Goal: Information Seeking & Learning: Learn about a topic

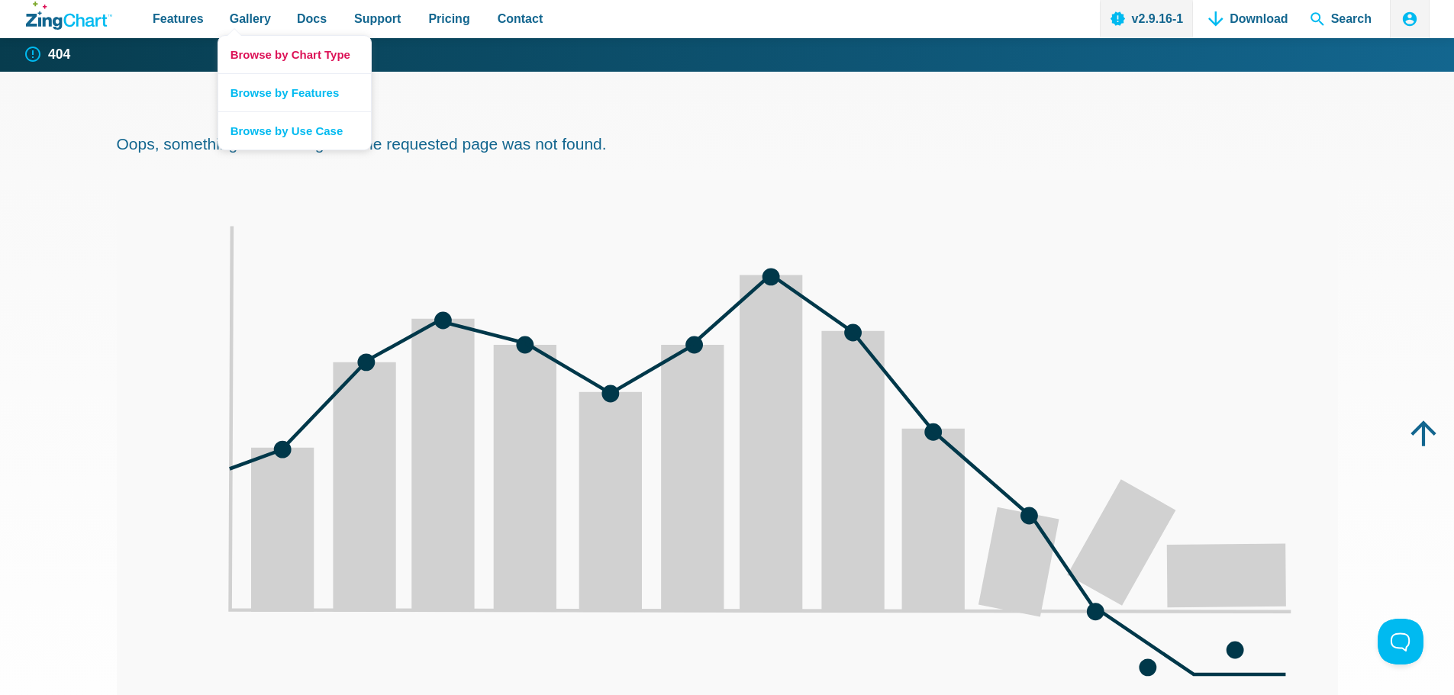
click at [248, 45] on link "Browse by Chart Type" at bounding box center [294, 54] width 153 height 37
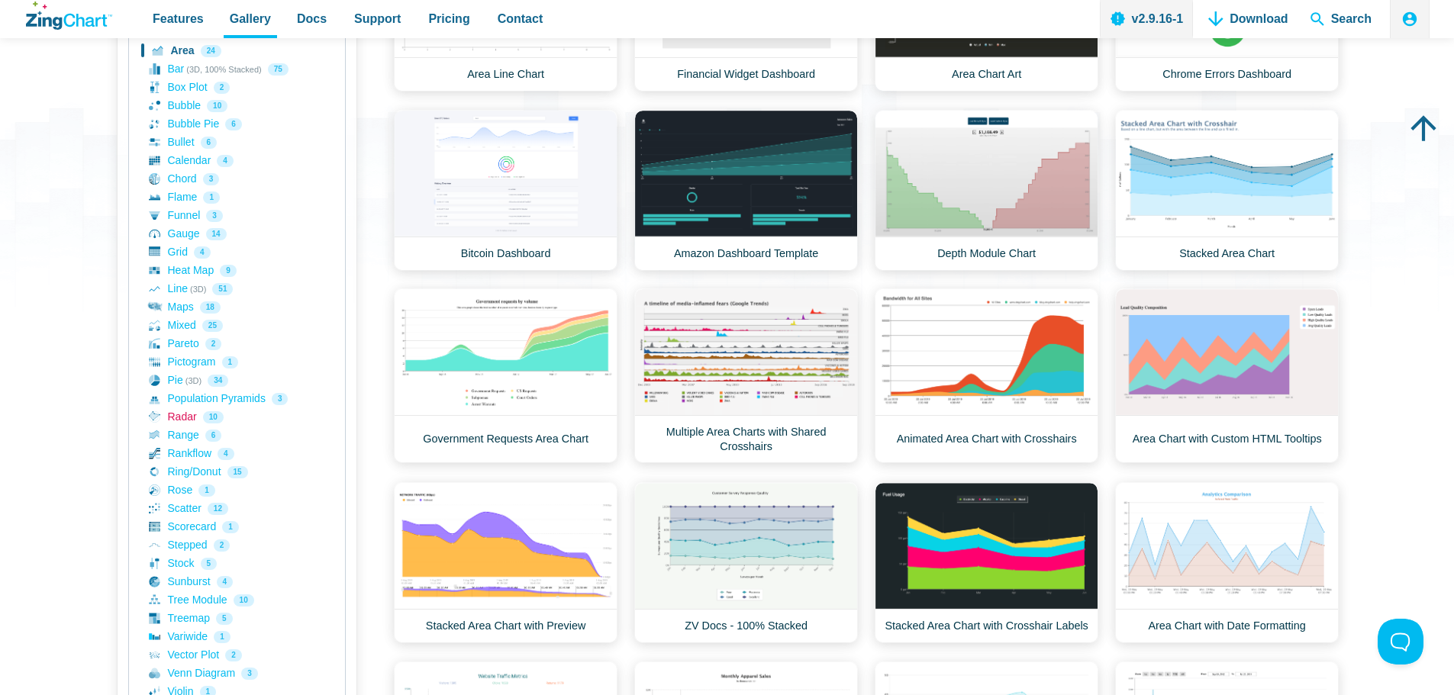
click at [194, 421] on link "Radar 10" at bounding box center [237, 417] width 176 height 18
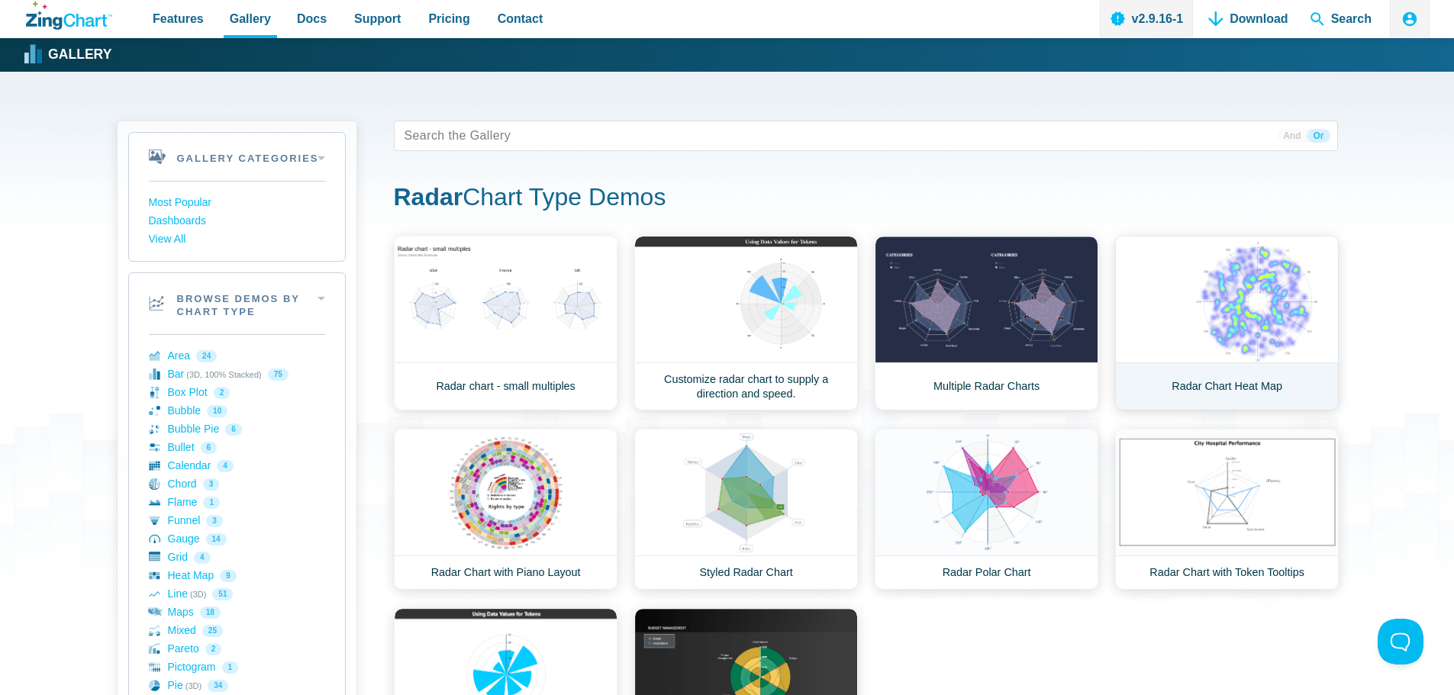
click at [1267, 286] on link "Radar Chart Heat Map" at bounding box center [1227, 323] width 224 height 175
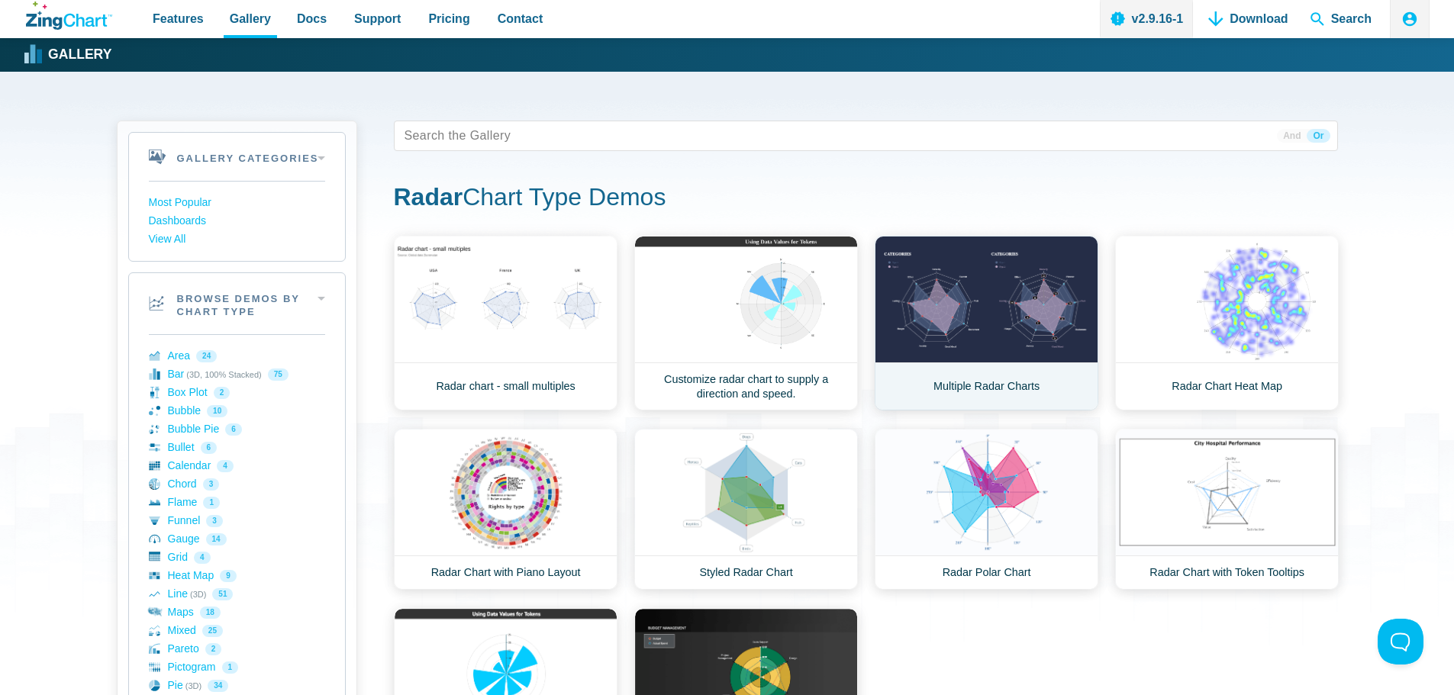
click at [930, 323] on link "Multiple Radar Charts" at bounding box center [987, 323] width 224 height 175
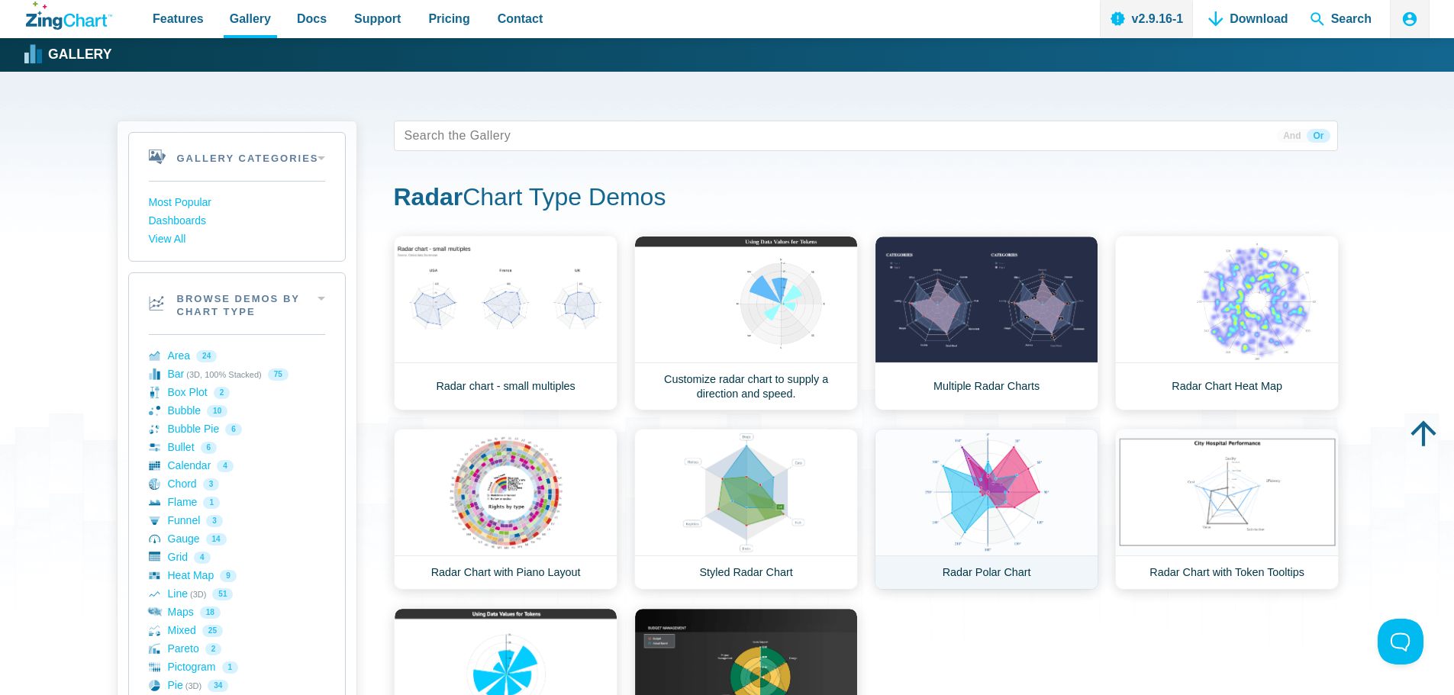
click at [1013, 429] on link "Radar Polar Chart" at bounding box center [987, 509] width 224 height 161
click at [752, 608] on link "Radar Chart with Rose Scale" at bounding box center [746, 688] width 224 height 161
click at [508, 608] on link "Rose Radar Chart with Custom Tokens" at bounding box center [506, 688] width 224 height 161
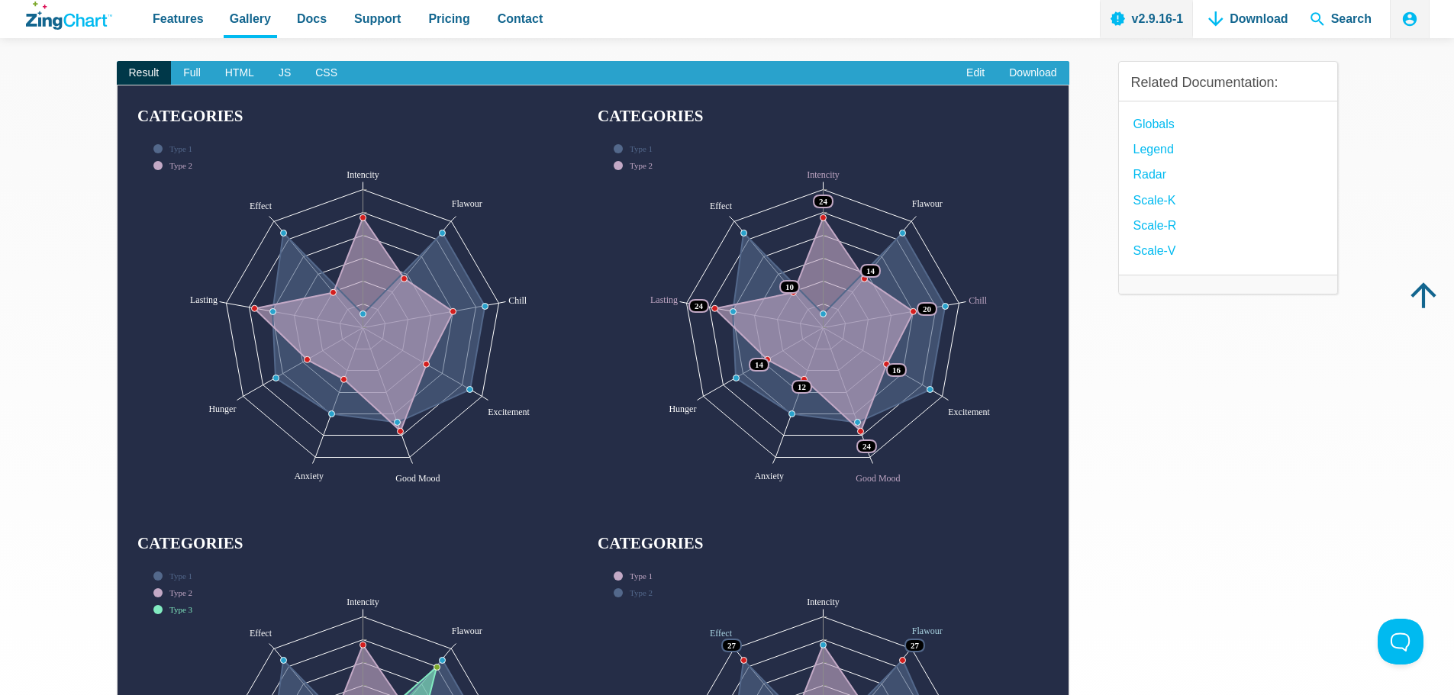
scroll to position [76, 0]
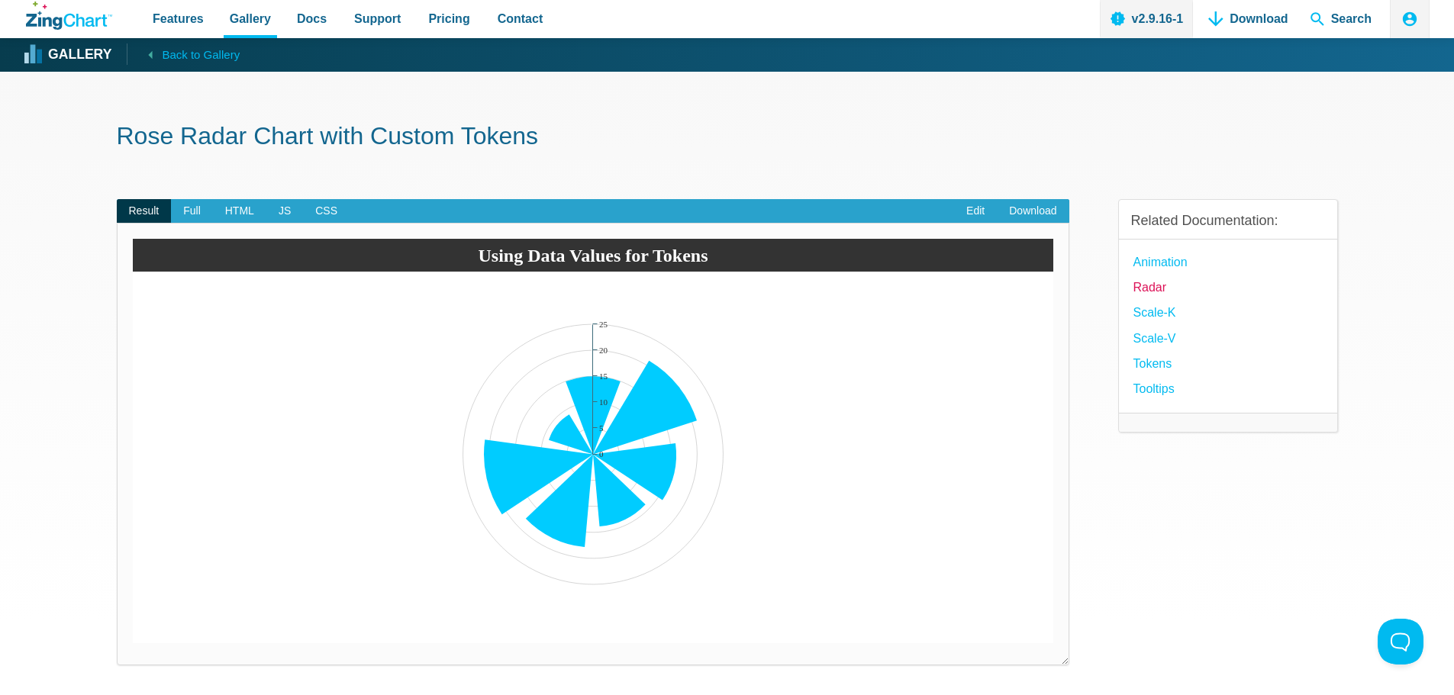
click at [1157, 279] on link "Radar" at bounding box center [1150, 287] width 34 height 21
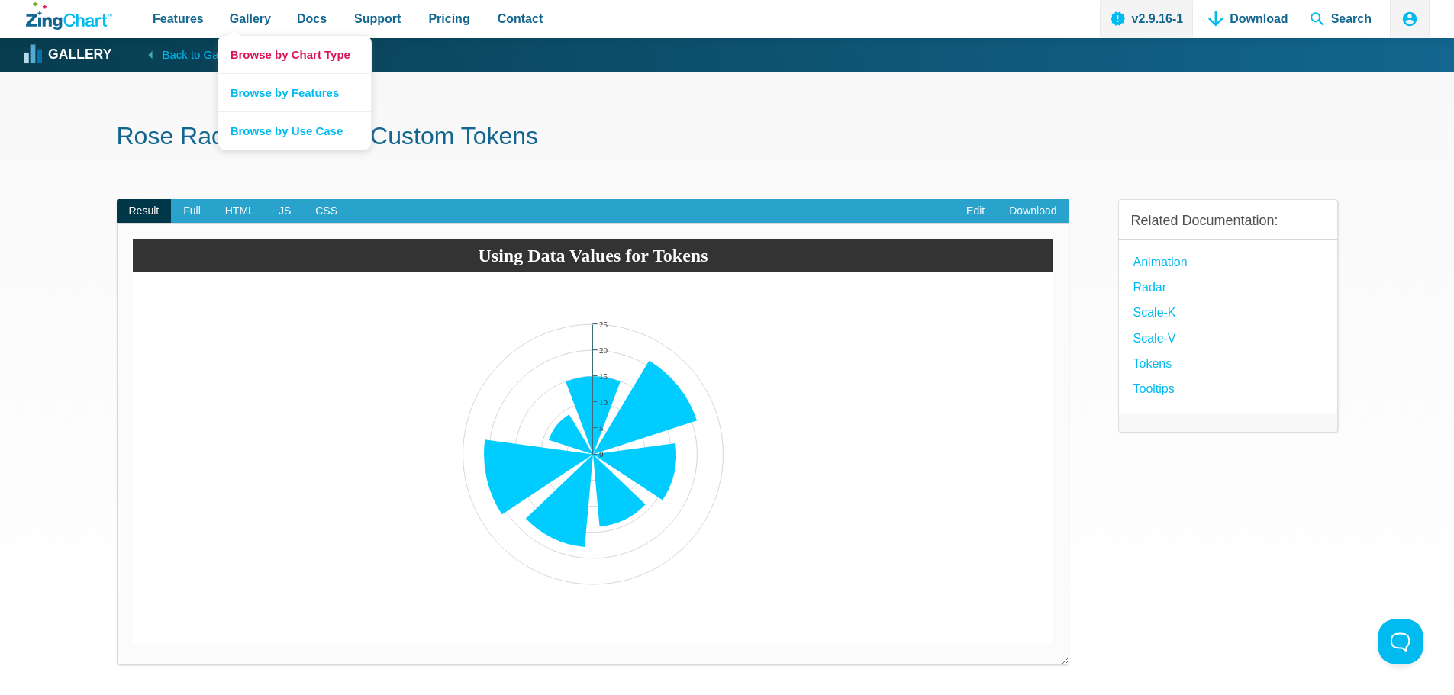
click at [249, 46] on link "Browse by Chart Type" at bounding box center [294, 54] width 153 height 37
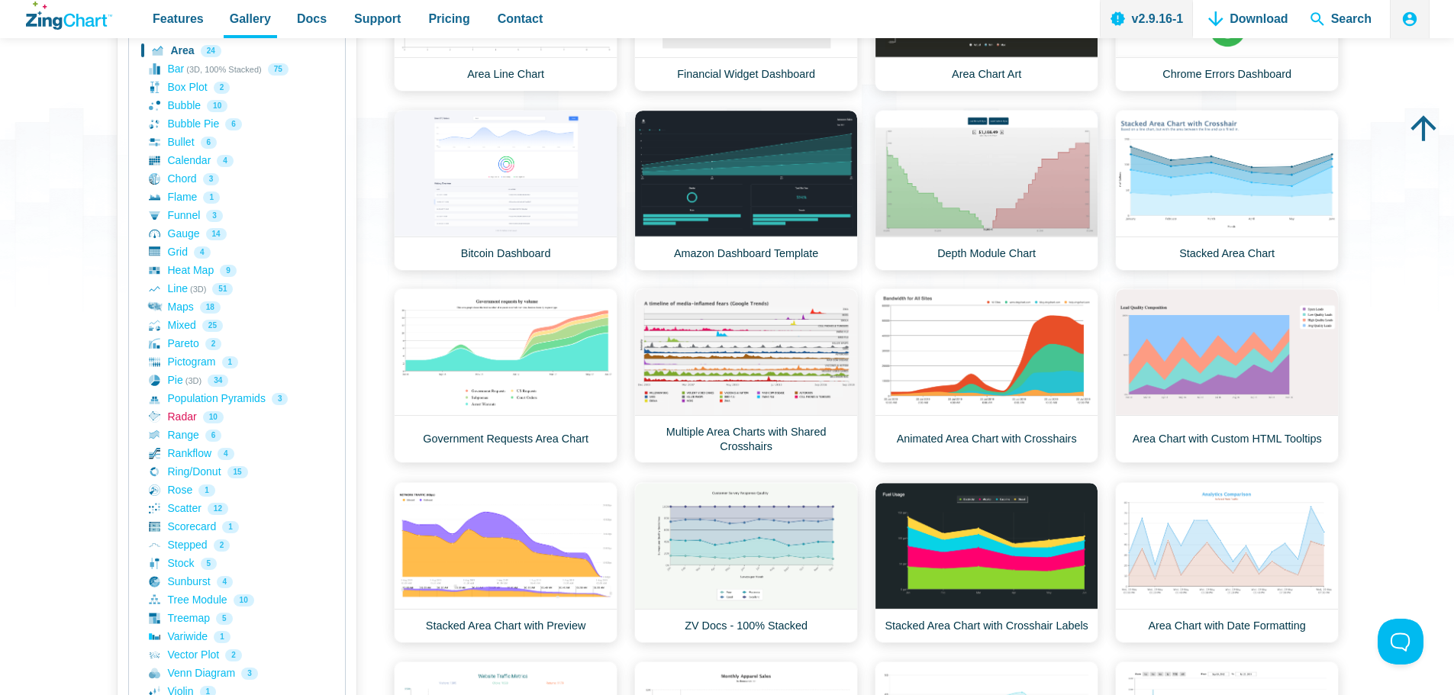
click at [179, 420] on link "Radar 10" at bounding box center [237, 417] width 176 height 18
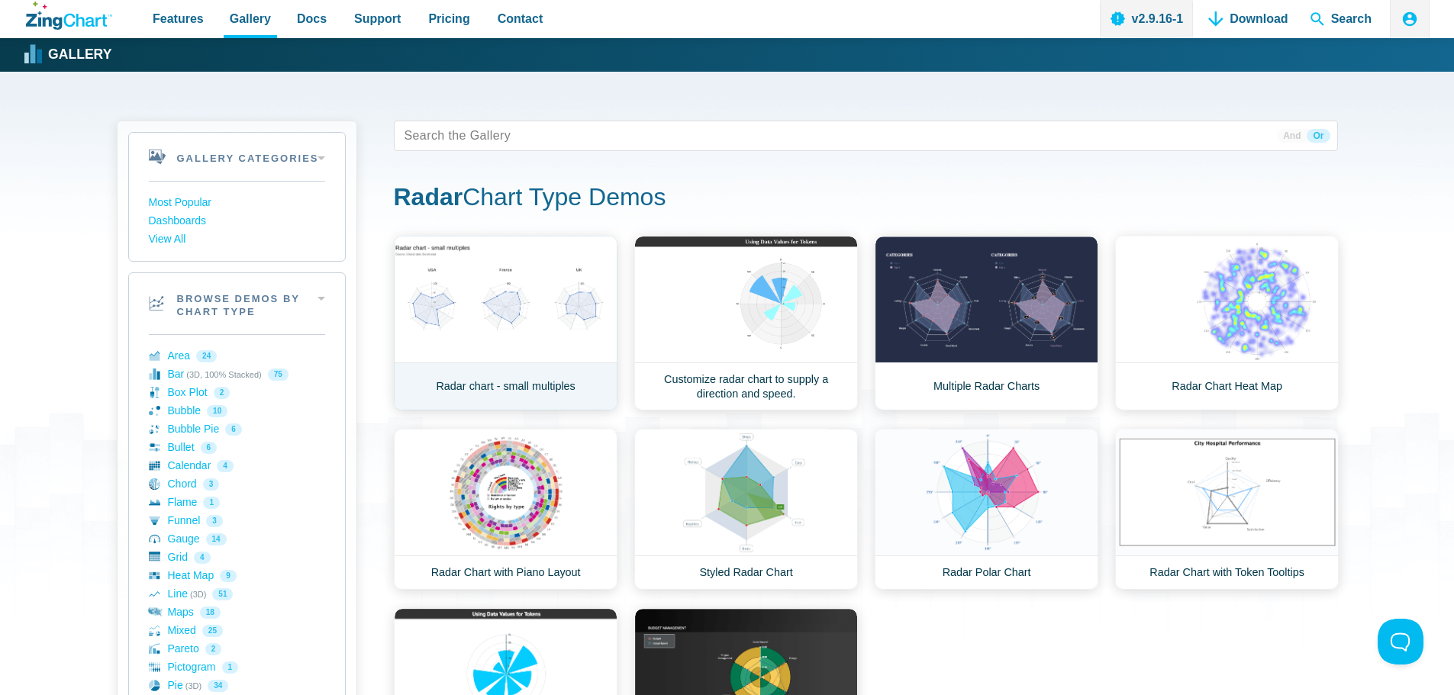
click at [541, 318] on link "Radar chart - small multiples" at bounding box center [506, 323] width 224 height 175
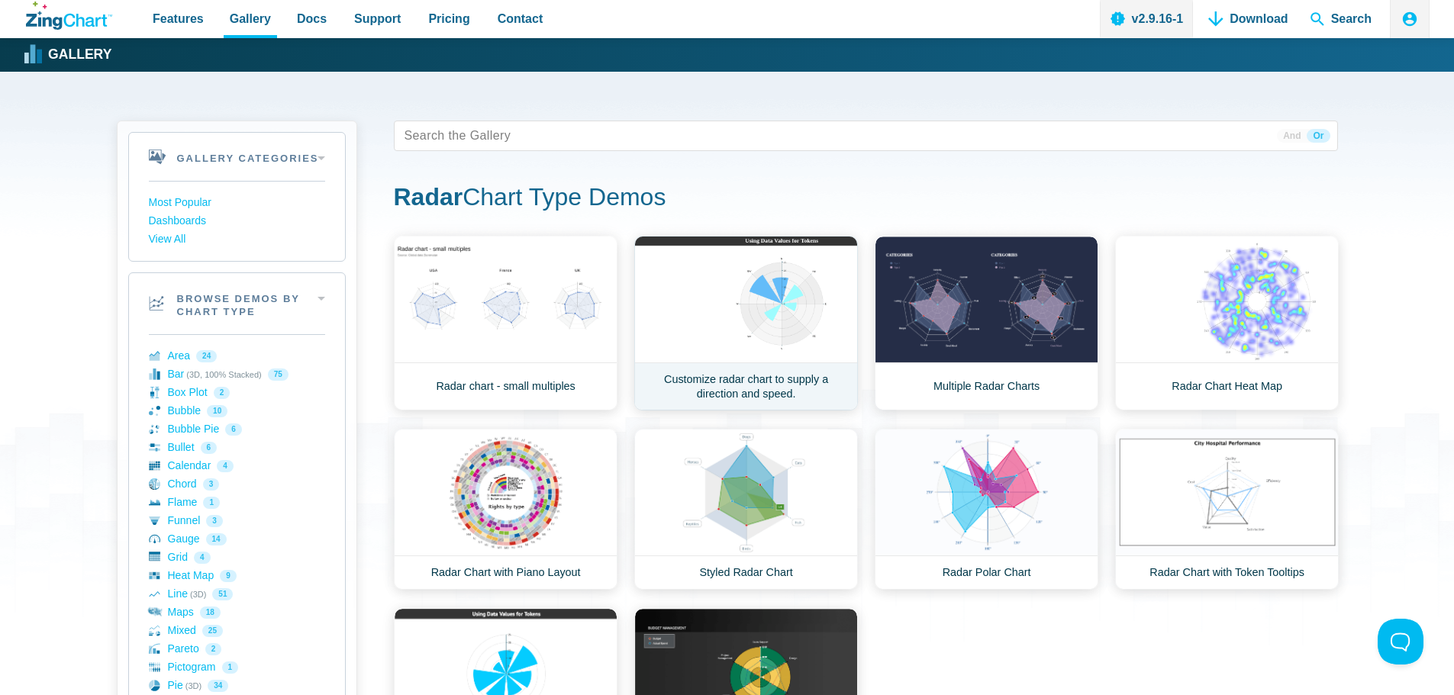
click at [795, 319] on link "Customize radar chart to supply a direction and speed." at bounding box center [746, 323] width 224 height 175
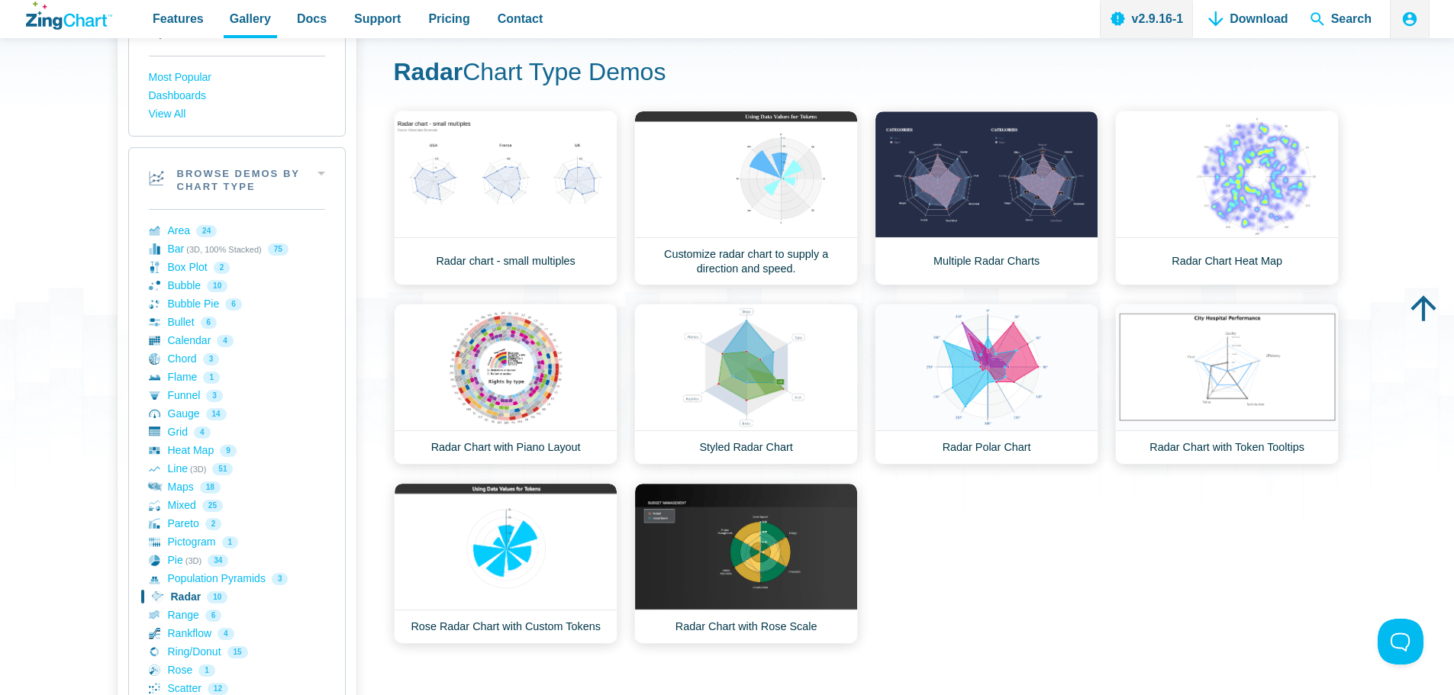
scroll to position [153, 0]
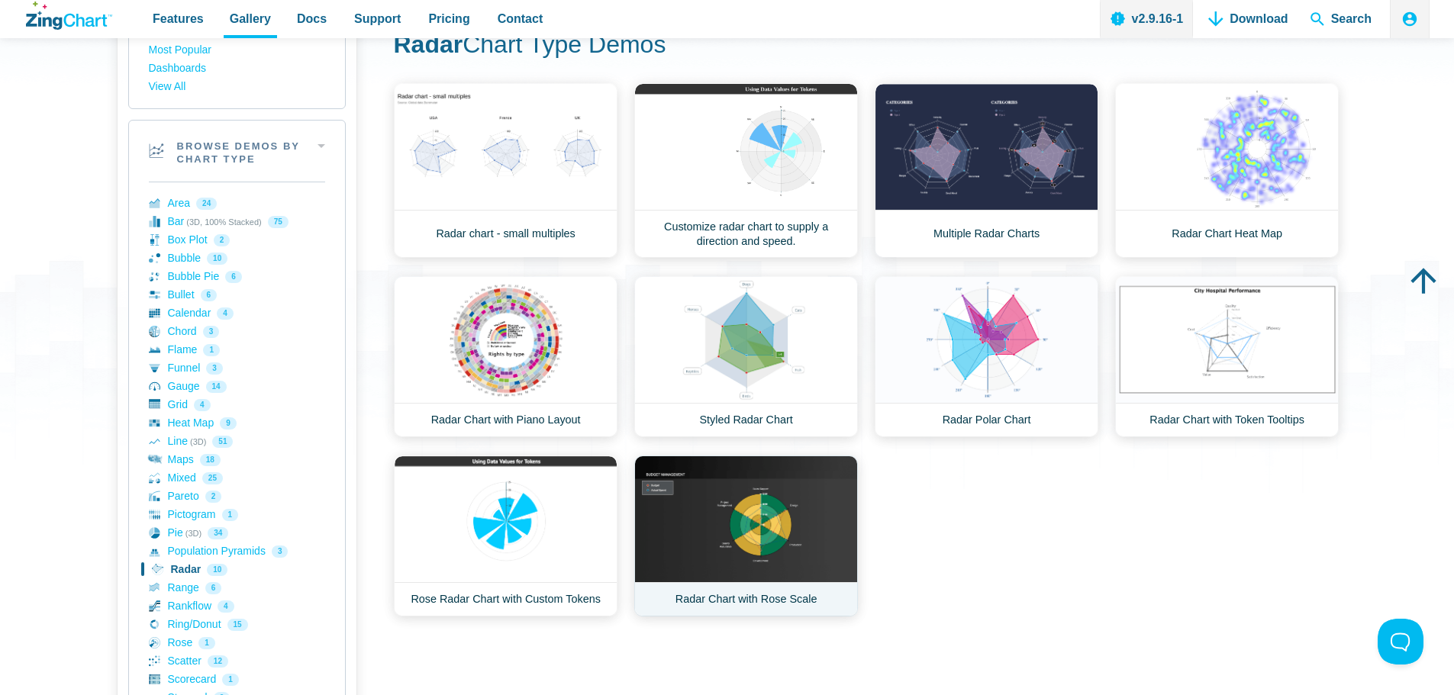
click at [749, 527] on link "Radar Chart with Rose Scale" at bounding box center [746, 536] width 224 height 161
click at [1199, 361] on link "Radar Chart with Token Tooltips" at bounding box center [1227, 356] width 224 height 161
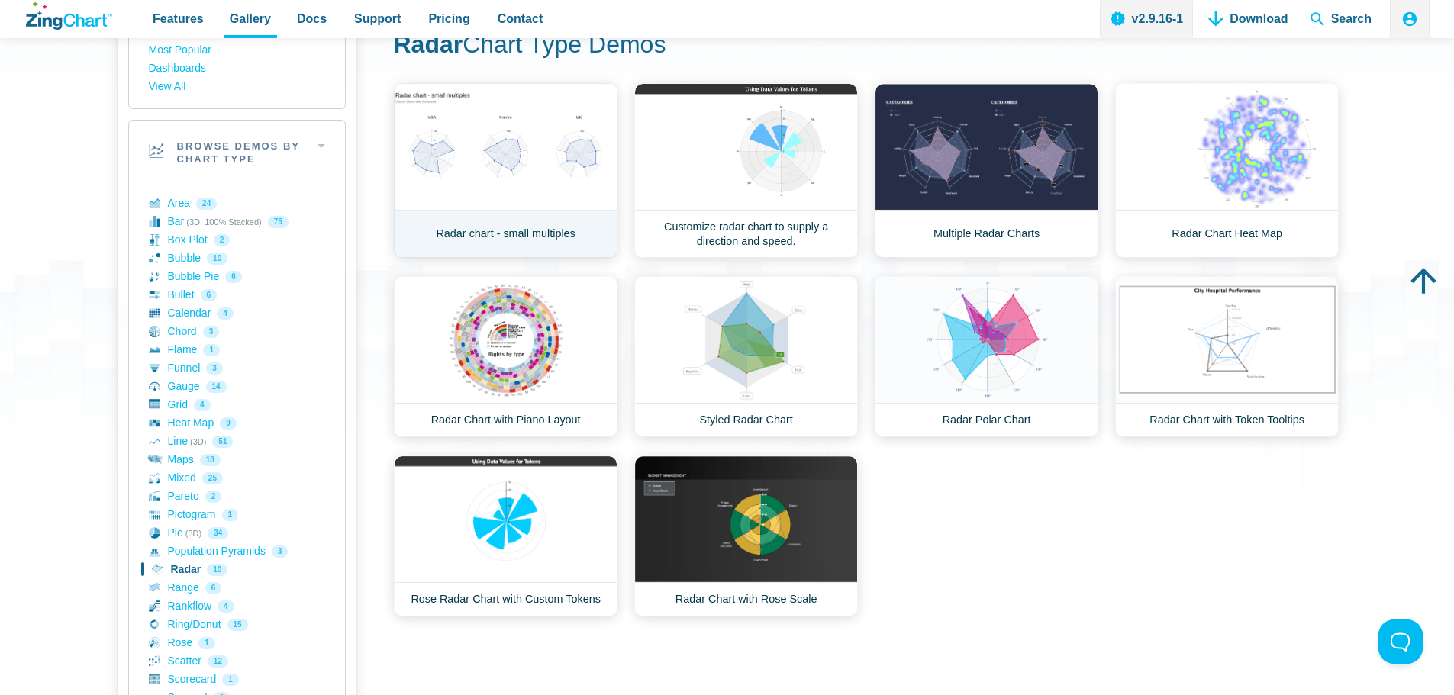
click at [473, 143] on link "Radar chart - small multiples" at bounding box center [506, 170] width 224 height 175
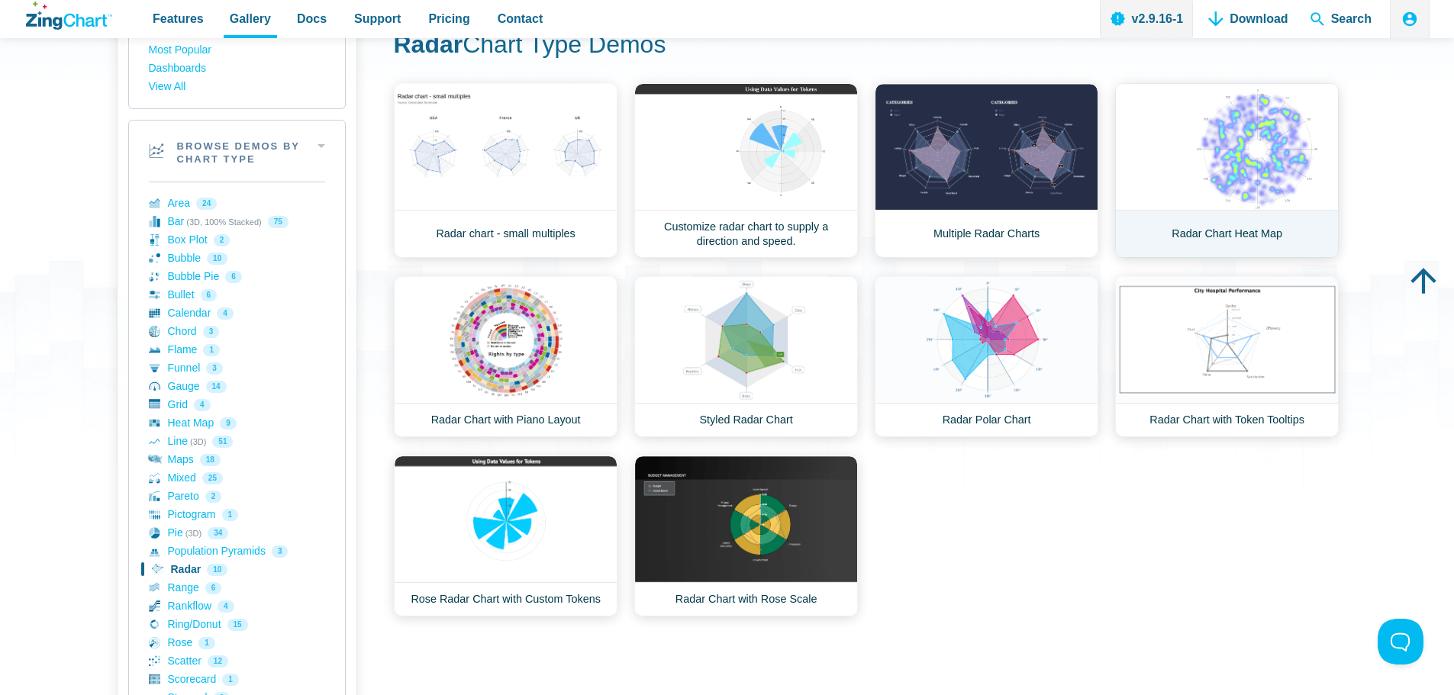
click at [1216, 168] on link "Radar Chart Heat Map" at bounding box center [1227, 170] width 224 height 175
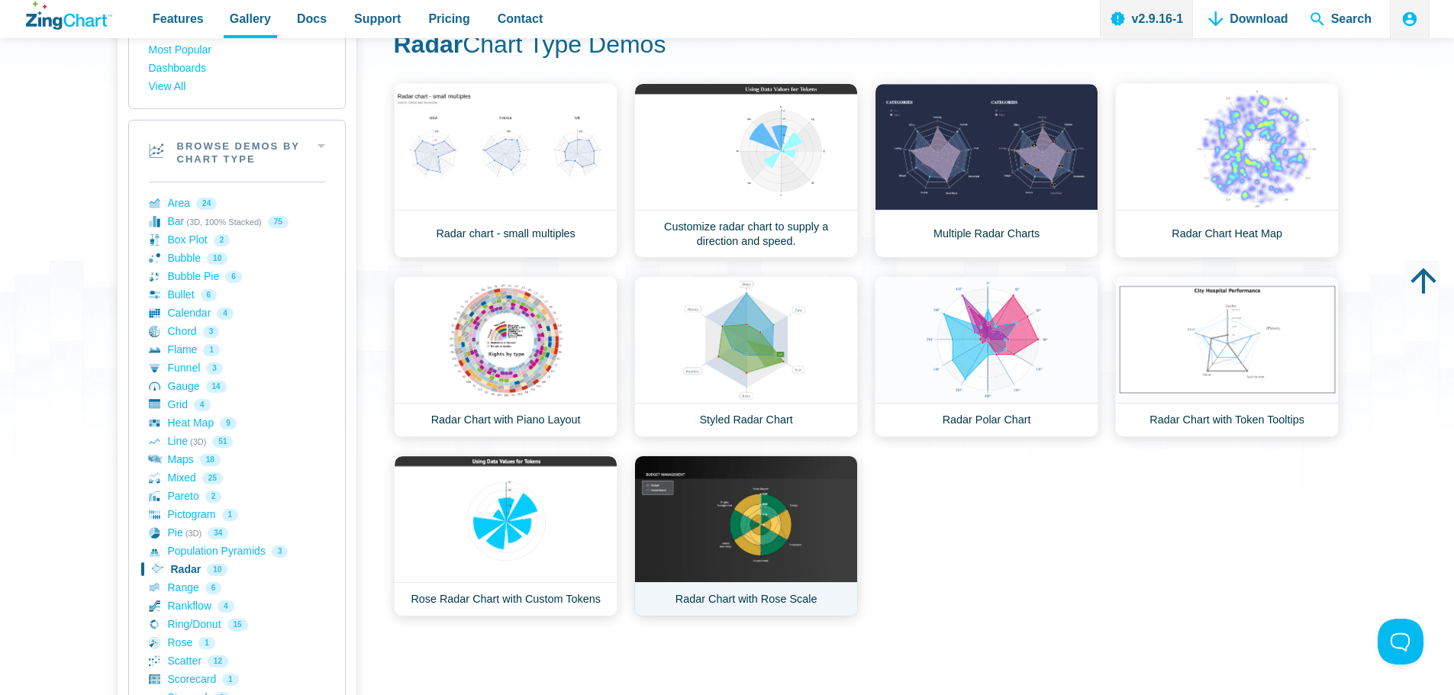
click at [775, 524] on link "Radar Chart with Rose Scale" at bounding box center [746, 536] width 224 height 161
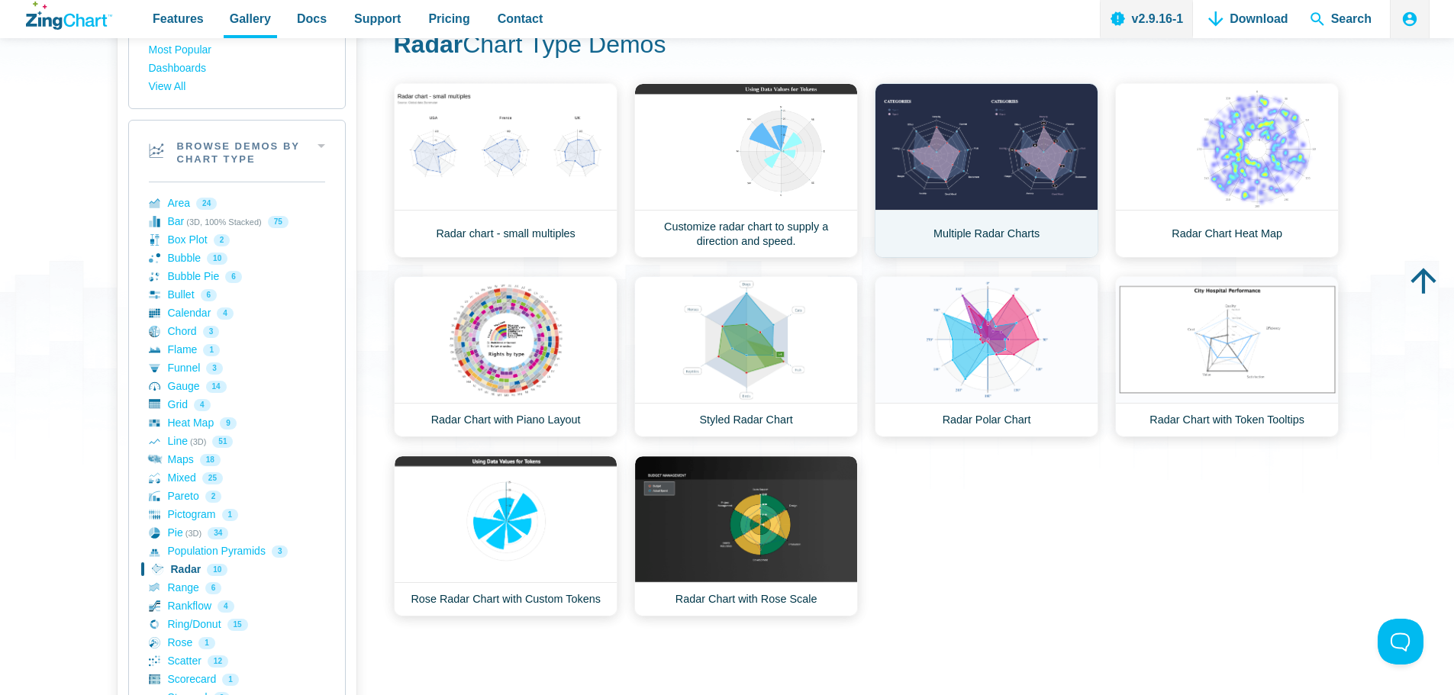
click at [1018, 180] on link "Multiple Radar Charts" at bounding box center [987, 170] width 224 height 175
click at [191, 427] on link "Heat Map 9" at bounding box center [237, 423] width 176 height 18
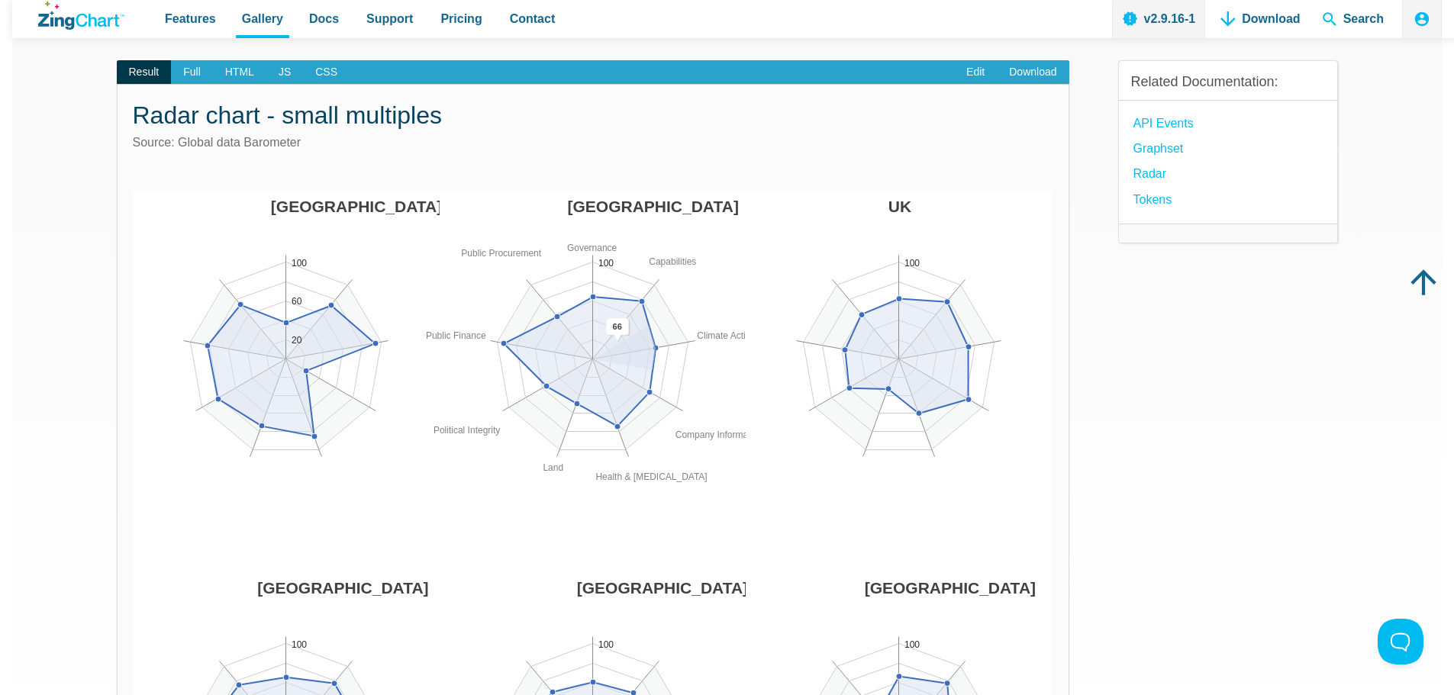
scroll to position [76, 0]
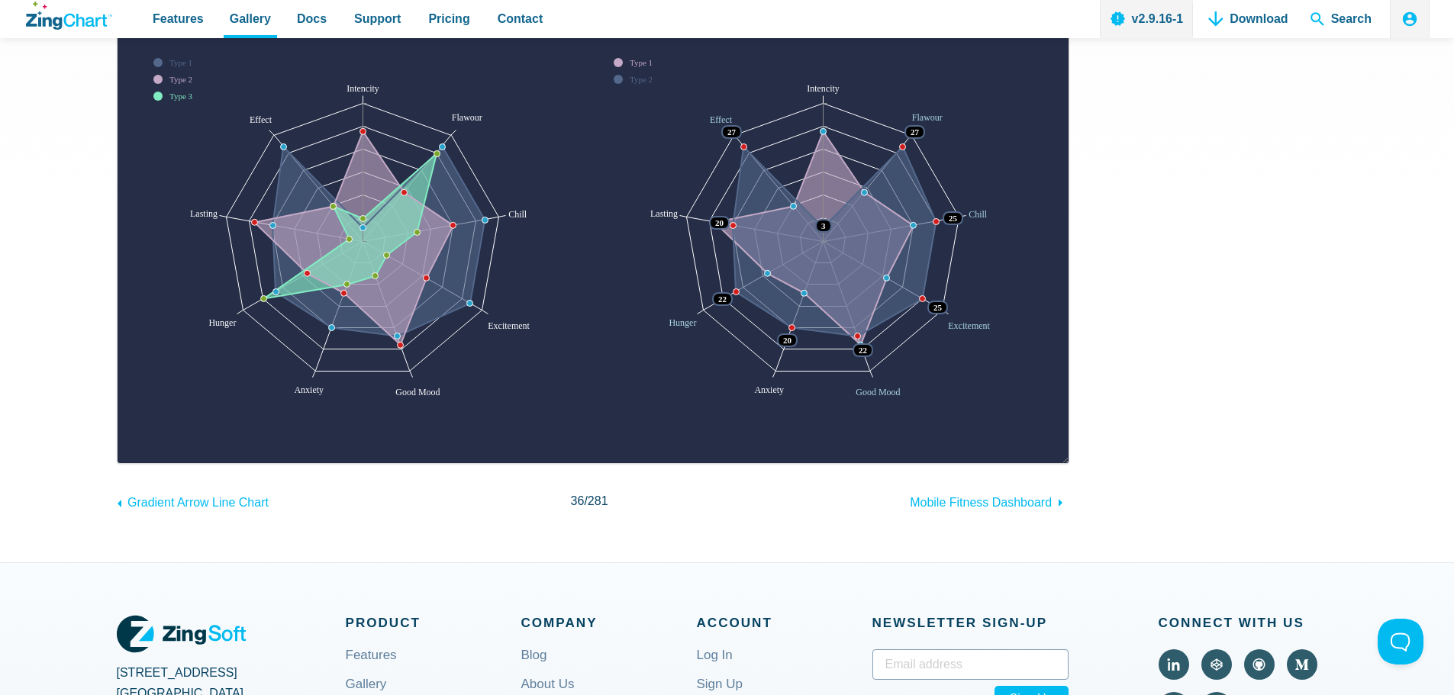
scroll to position [611, 0]
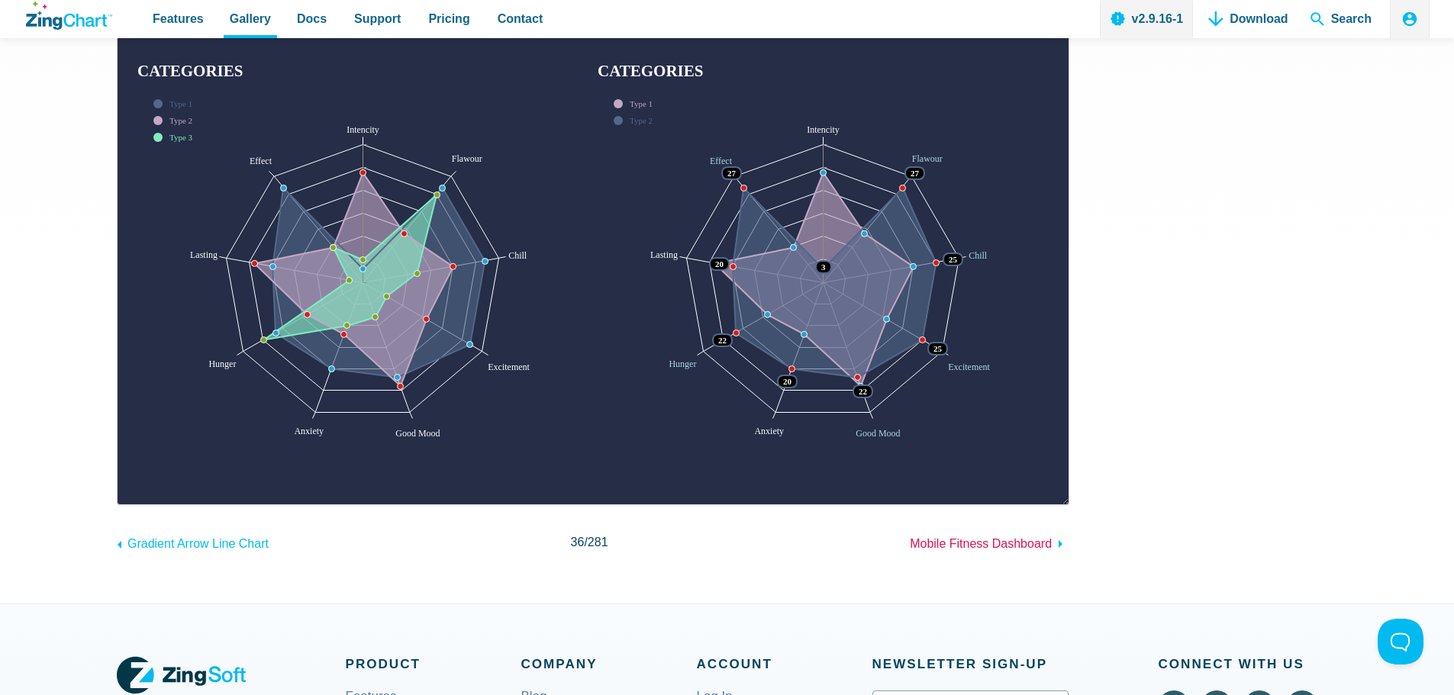
click at [1009, 548] on span "Mobile Fitness Dashboard" at bounding box center [981, 543] width 142 height 13
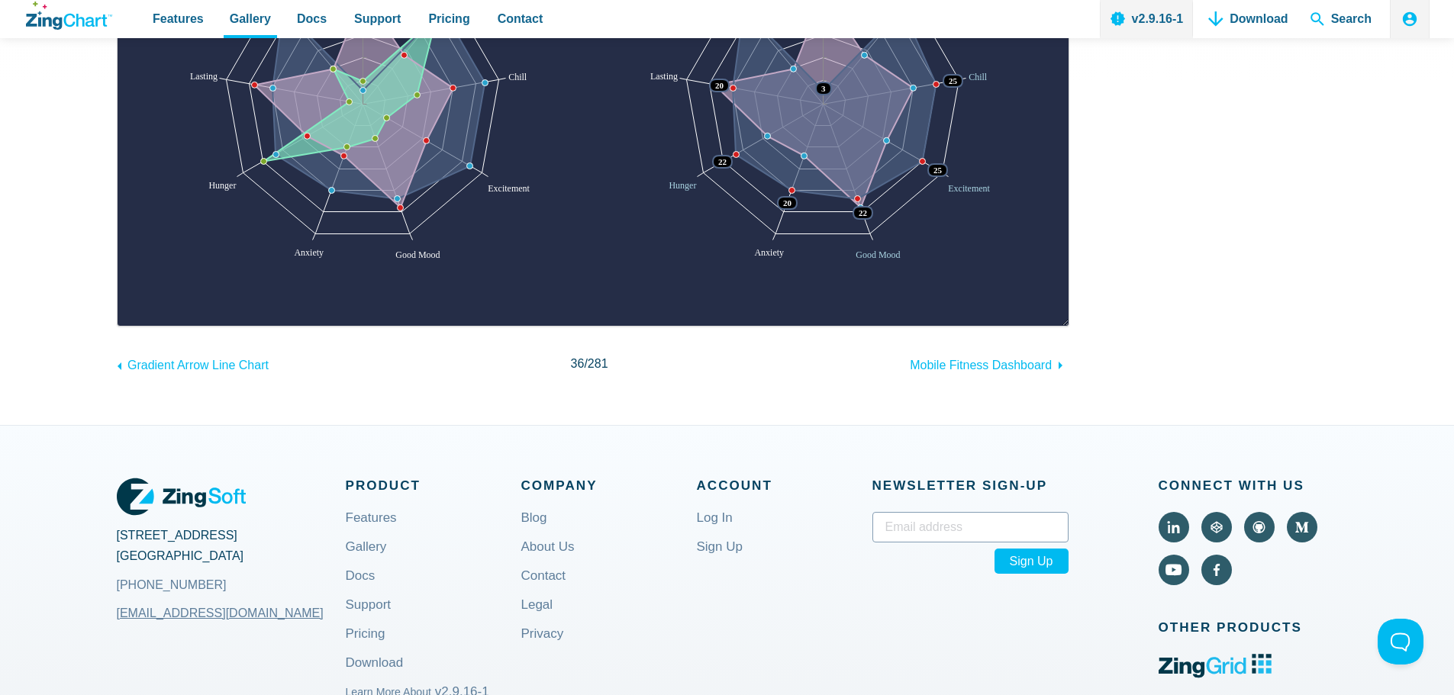
scroll to position [763, 0]
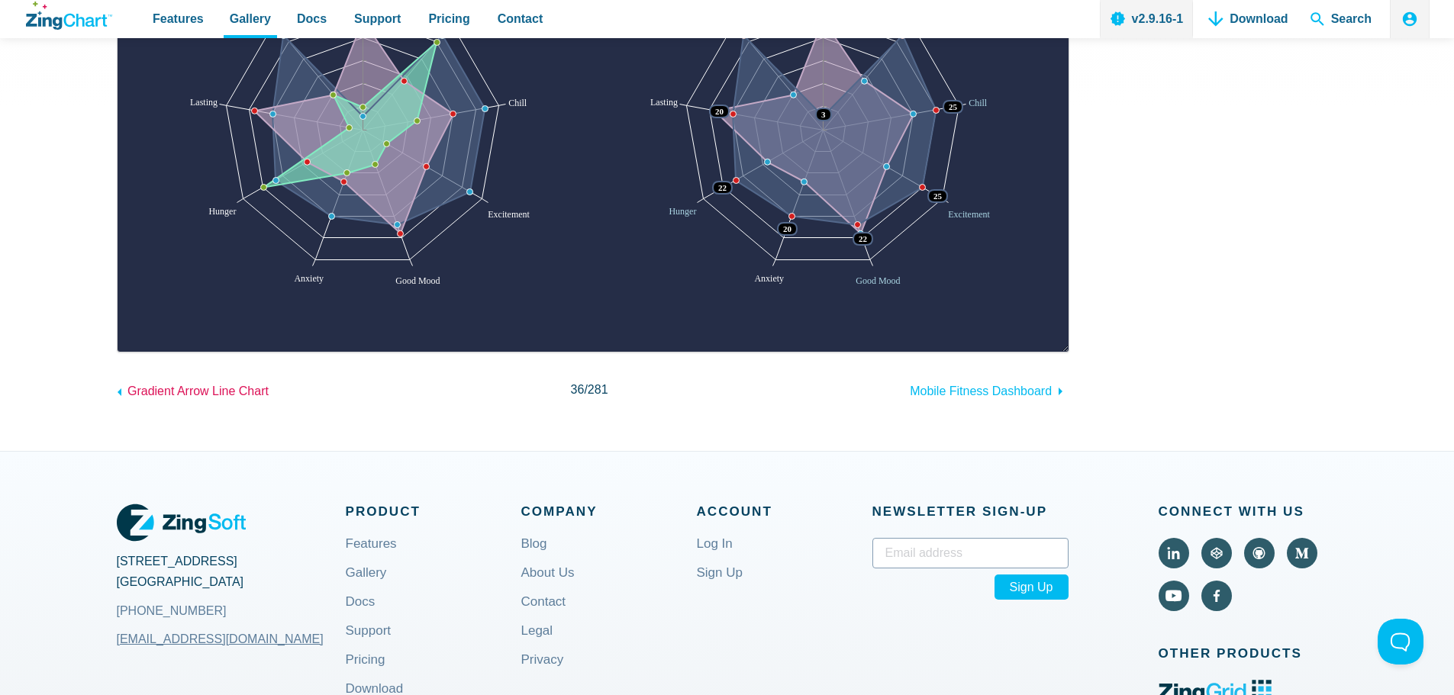
click at [197, 394] on span "Gradient Arrow Line Chart" at bounding box center [197, 391] width 141 height 13
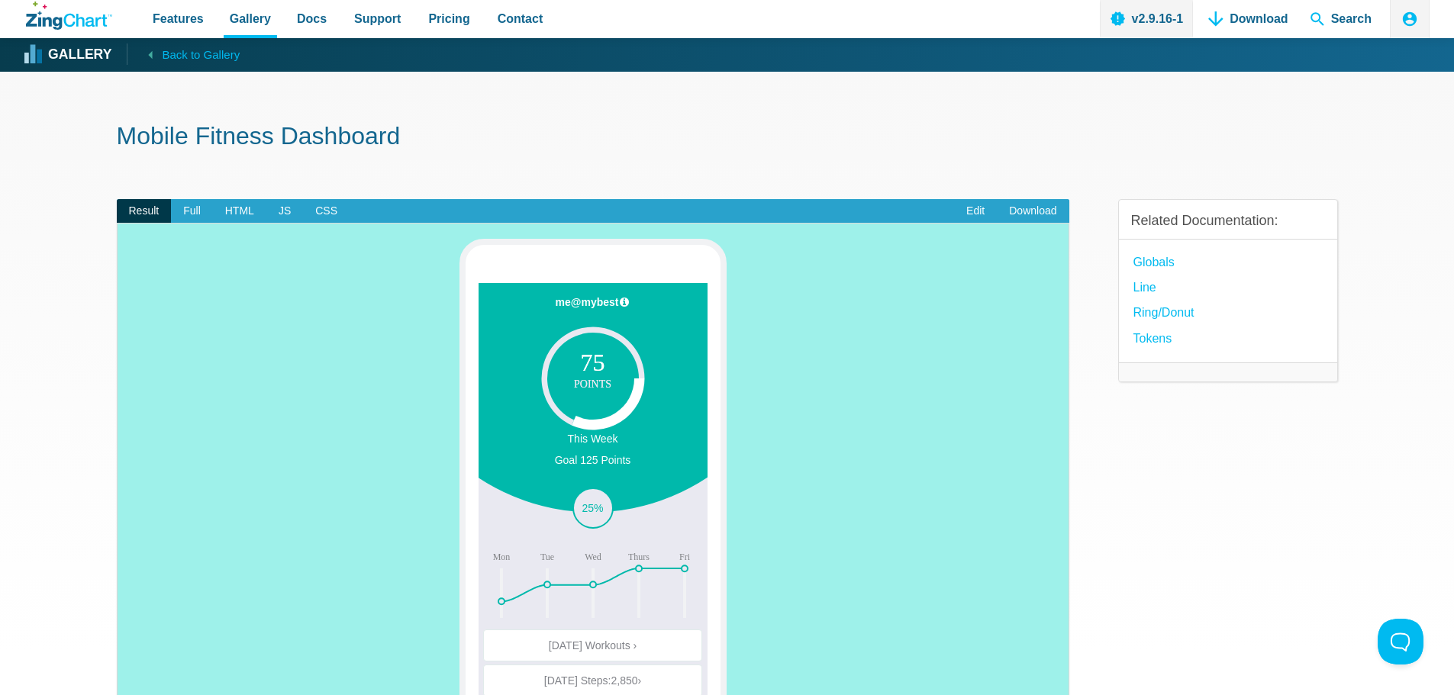
scroll to position [76, 0]
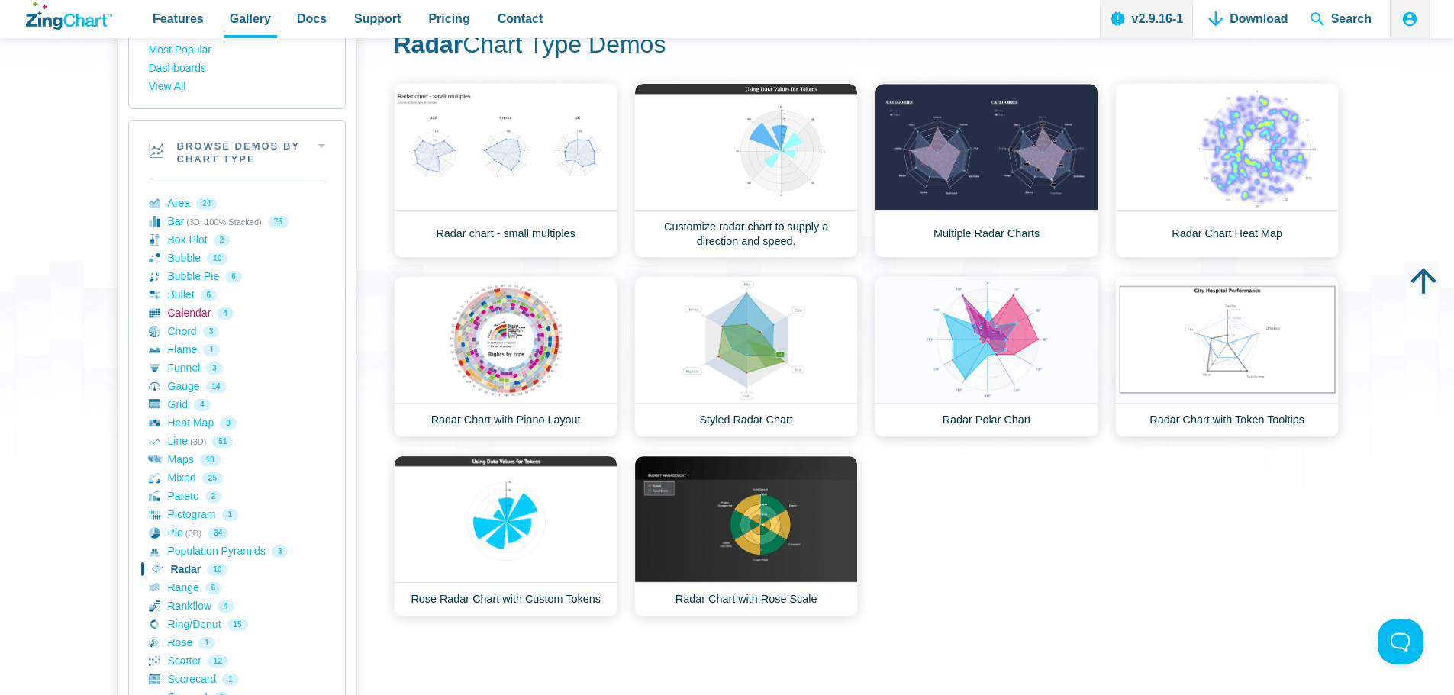
click at [194, 314] on link "Calendar 4" at bounding box center [237, 314] width 176 height 18
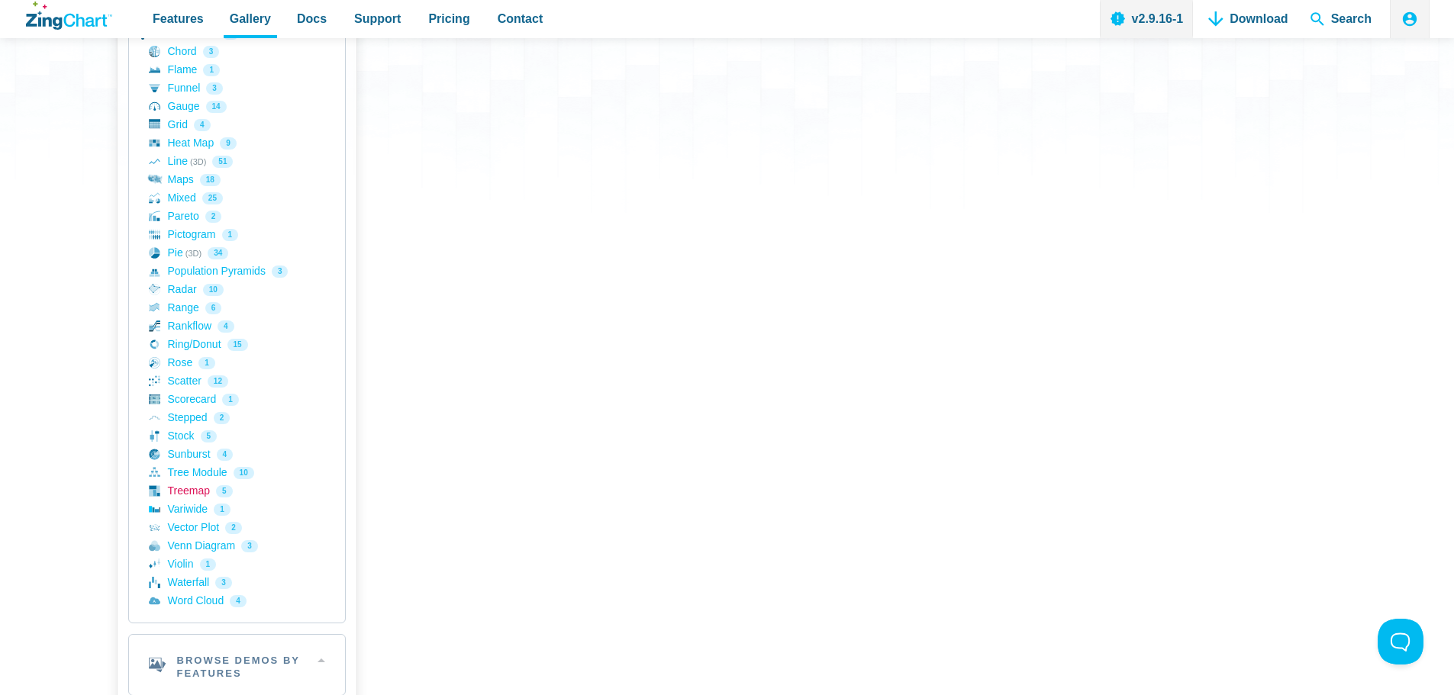
scroll to position [458, 0]
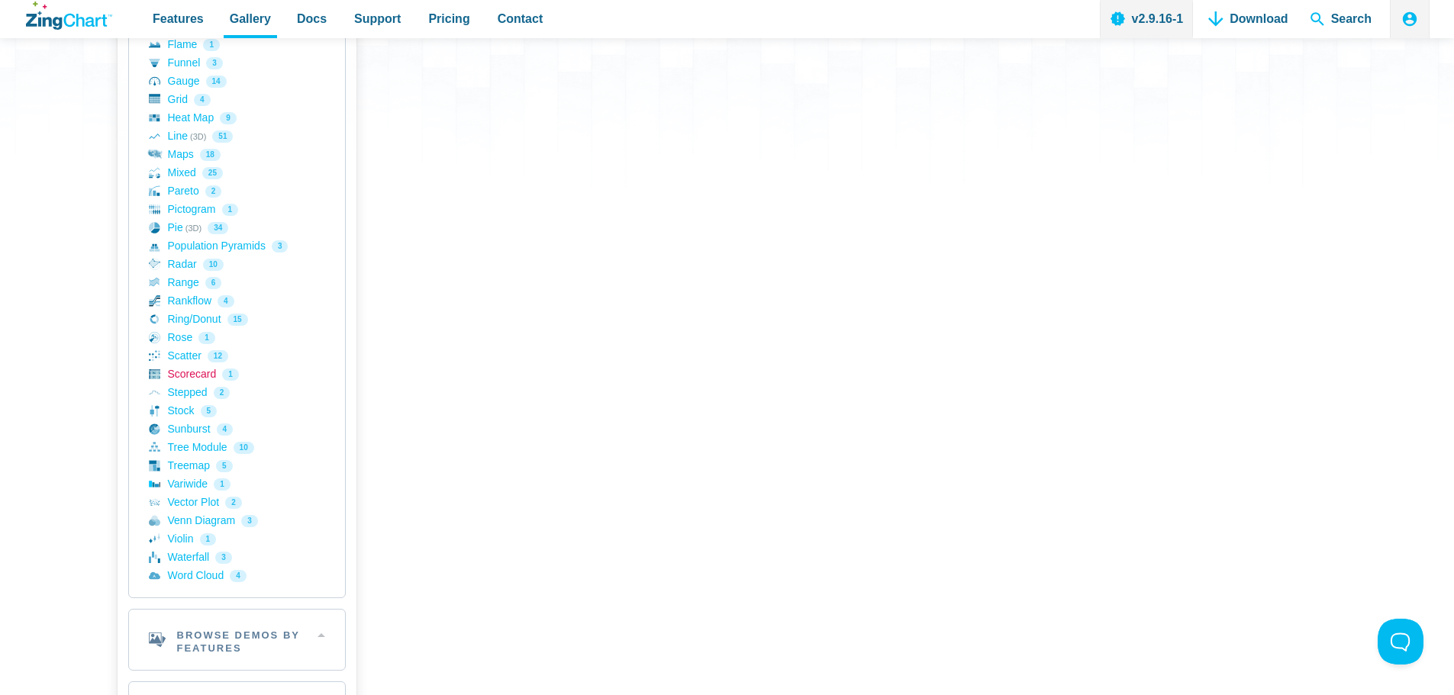
click at [173, 378] on link "Scorecard 1" at bounding box center [237, 375] width 176 height 18
click at [190, 558] on link "Waterfall 3" at bounding box center [237, 558] width 176 height 18
click at [205, 572] on link "Word Cloud 4" at bounding box center [237, 576] width 176 height 18
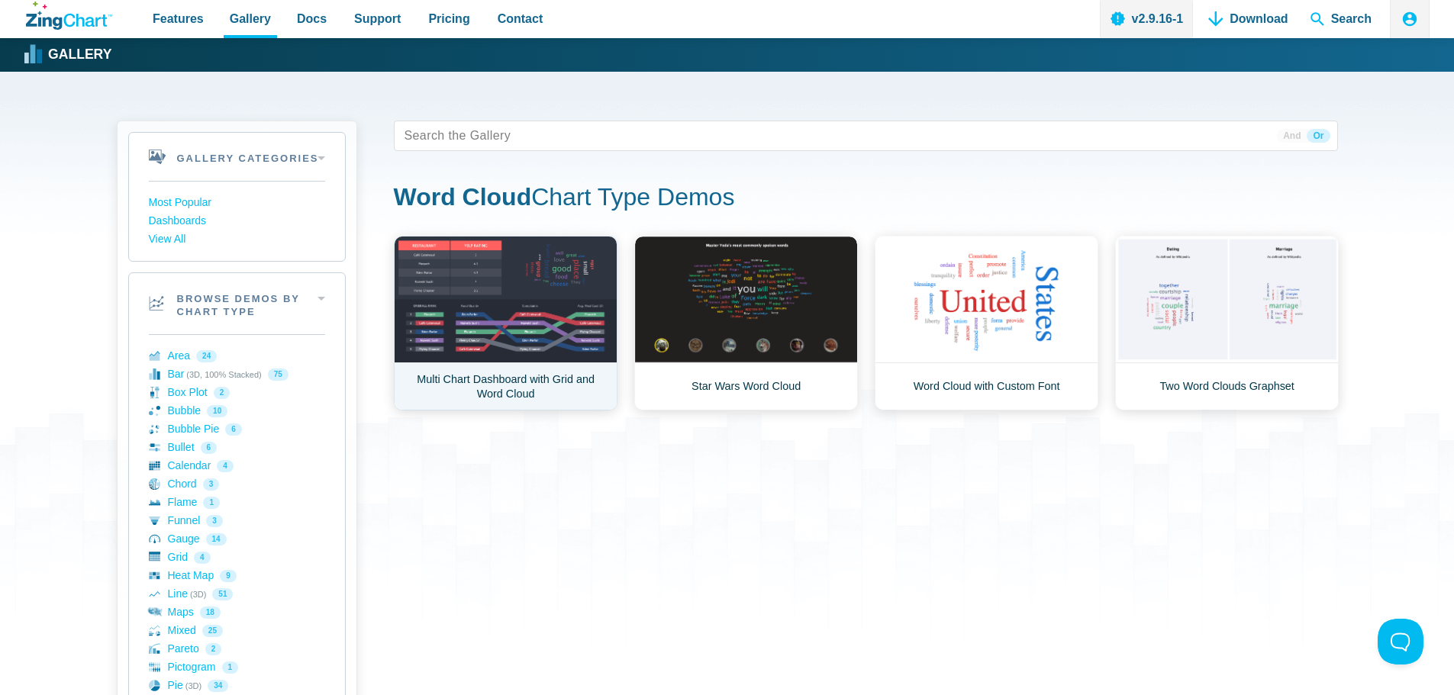
click at [531, 317] on link "Multi Chart Dashboard with Grid and Word Cloud" at bounding box center [506, 323] width 224 height 175
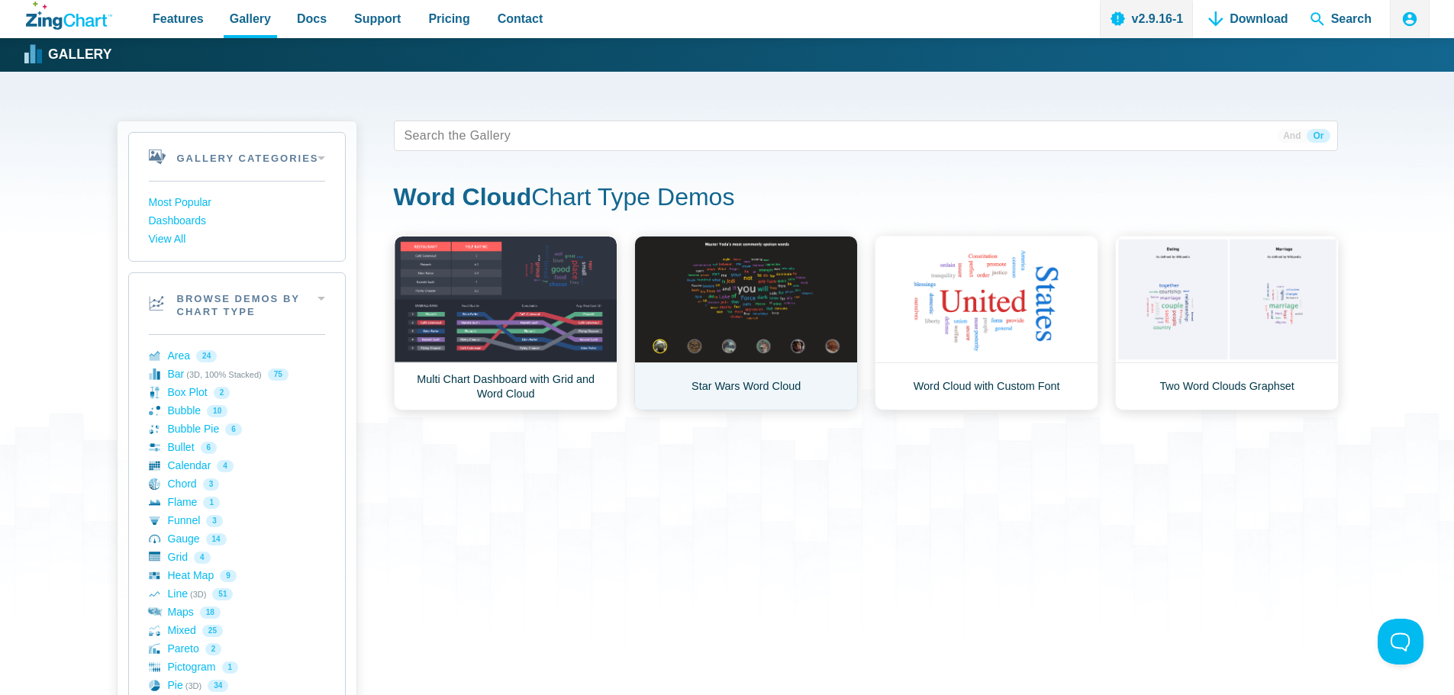
click at [746, 308] on link "Star Wars Word Cloud" at bounding box center [746, 323] width 224 height 175
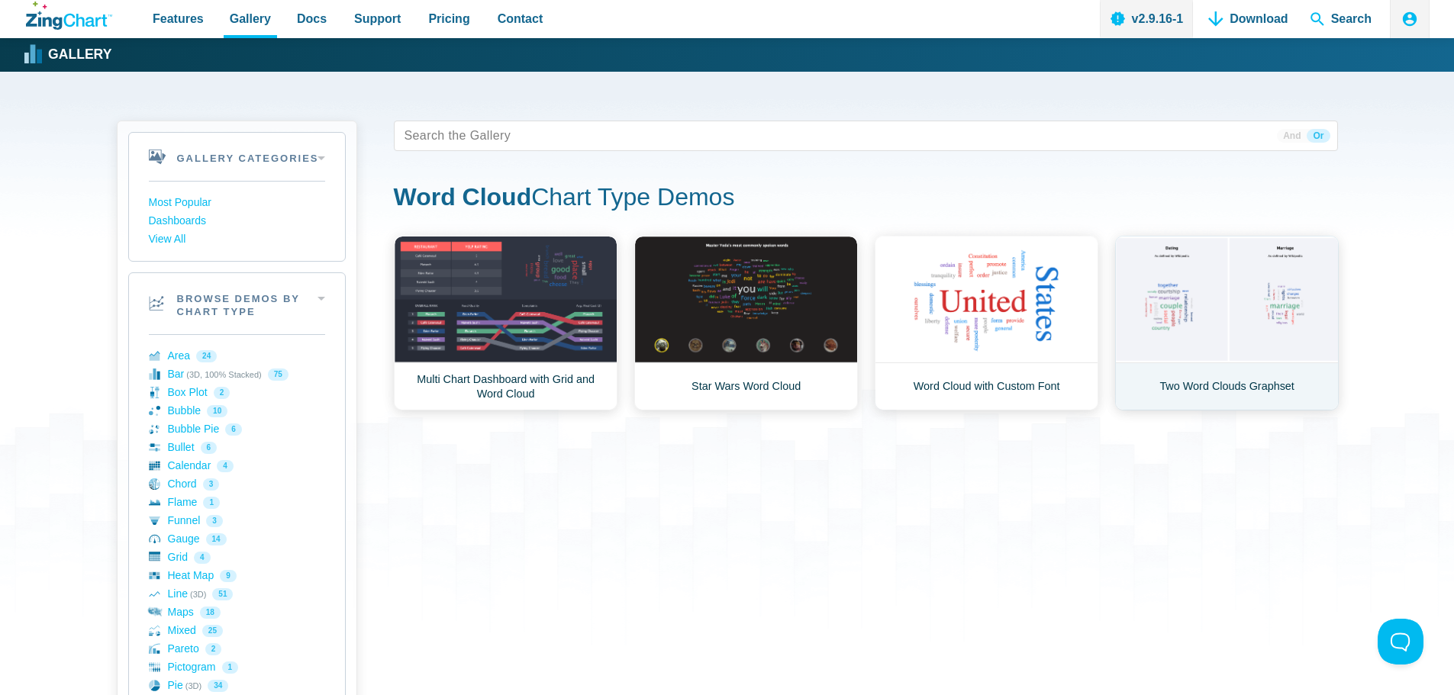
click at [1171, 307] on link "Two Word Clouds Graphset" at bounding box center [1227, 323] width 224 height 175
